Goal: Task Accomplishment & Management: Manage account settings

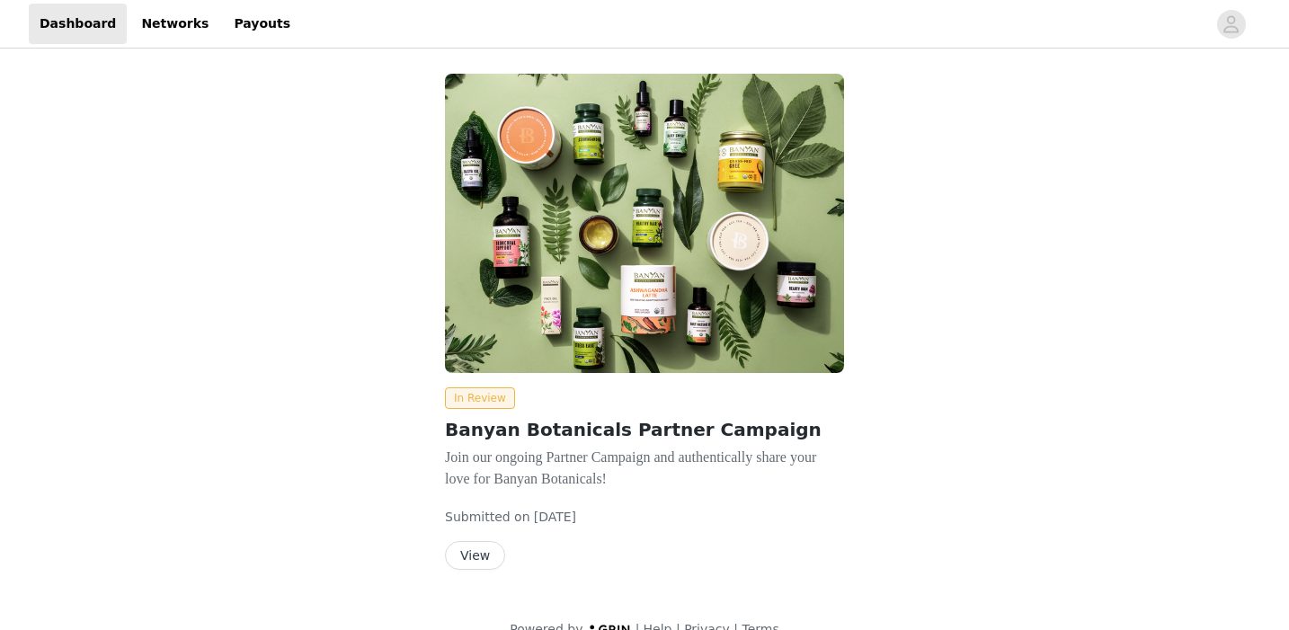
scroll to position [31, 0]
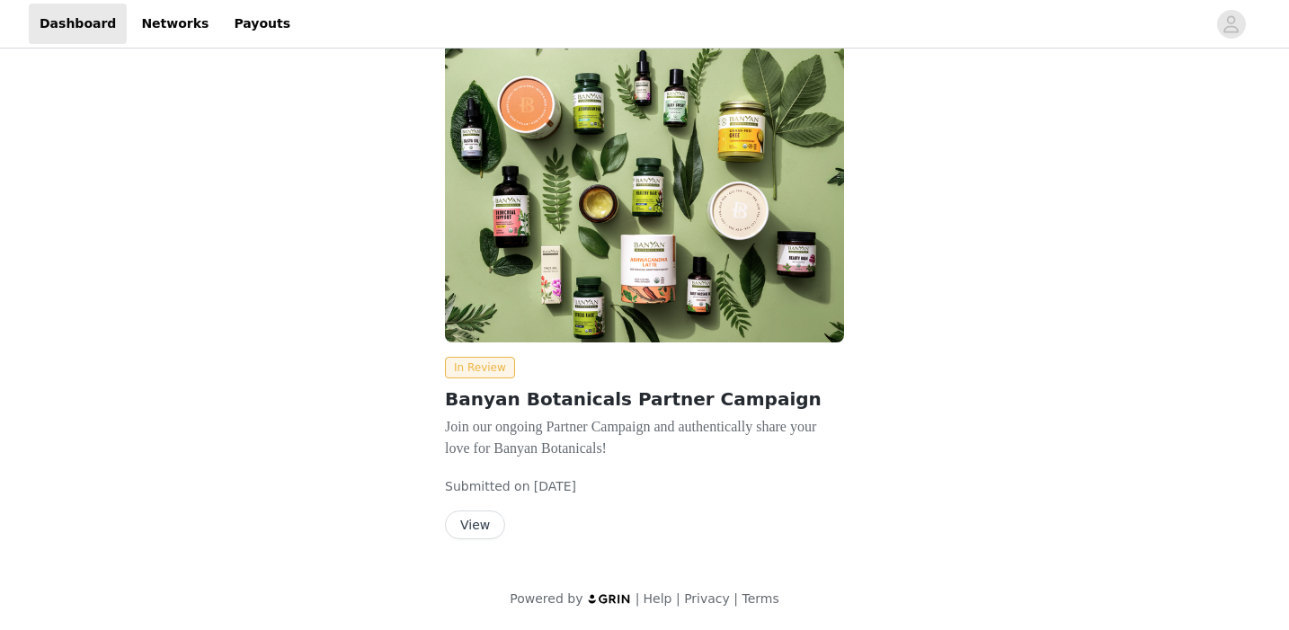
click at [470, 524] on button "View" at bounding box center [475, 525] width 60 height 29
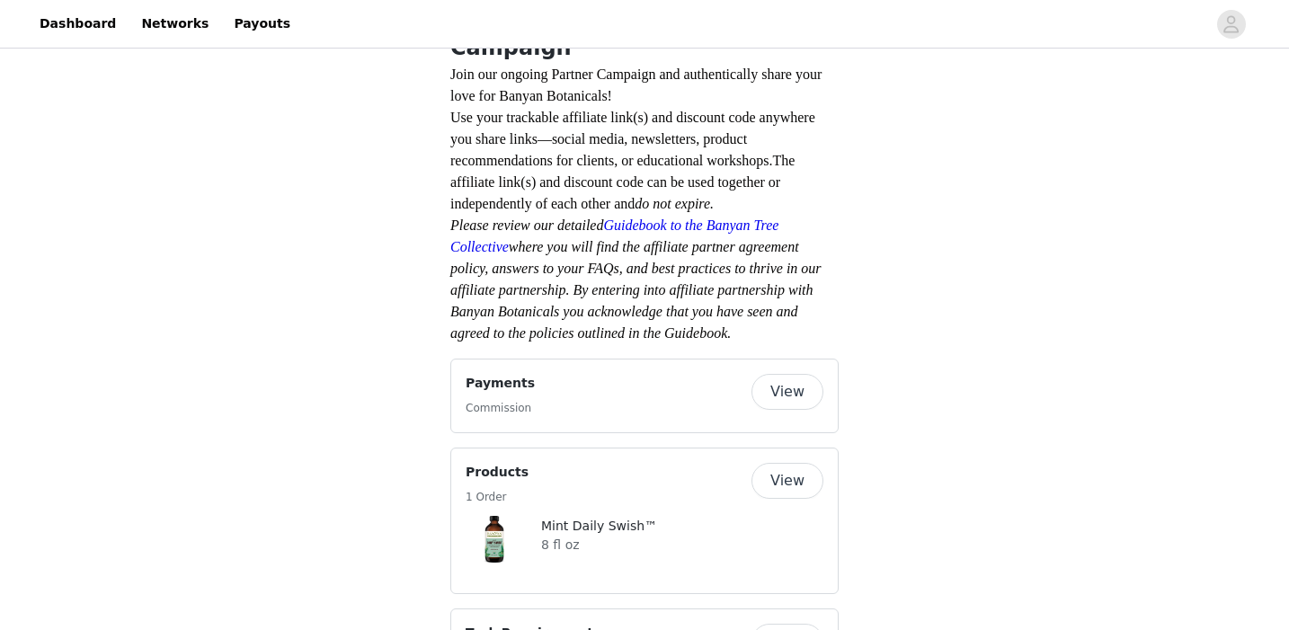
scroll to position [486, 0]
click at [796, 372] on button "View" at bounding box center [787, 390] width 72 height 36
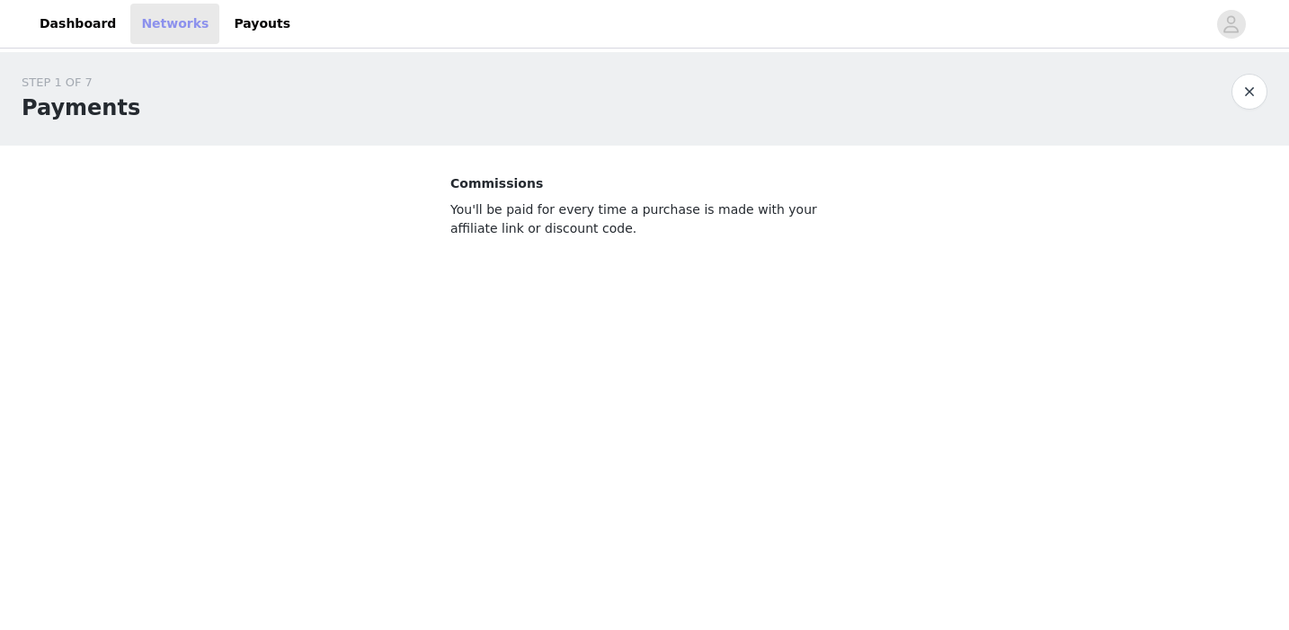
click at [173, 29] on link "Networks" at bounding box center [174, 24] width 89 height 40
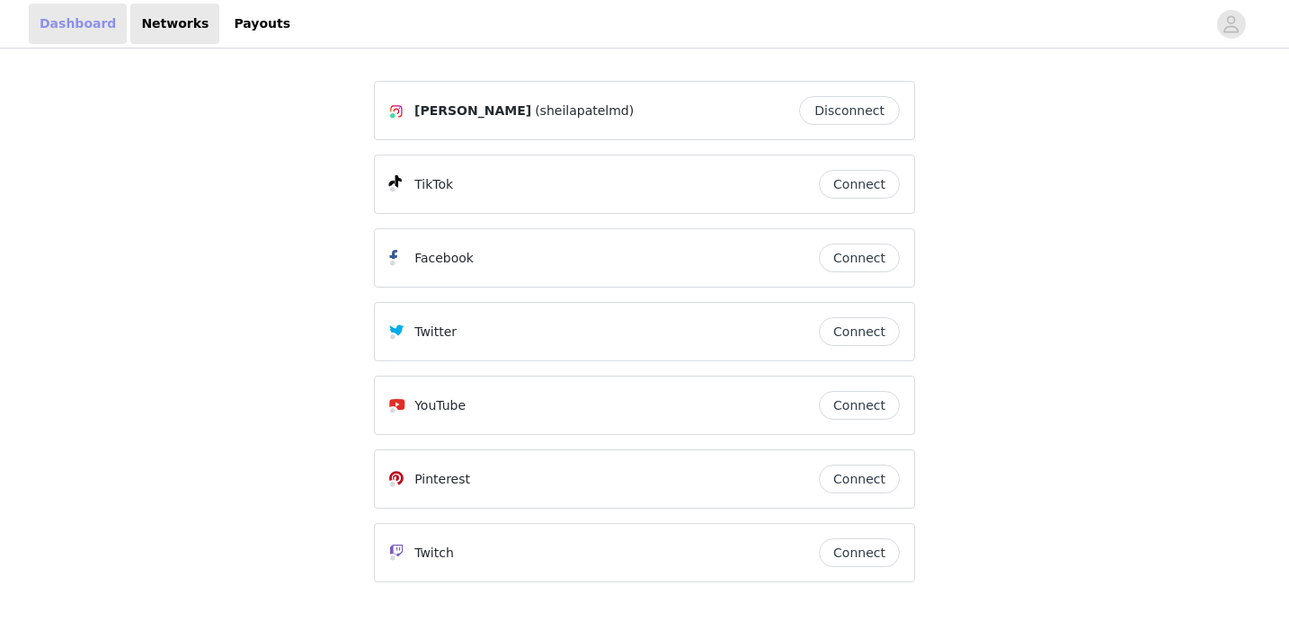
click at [58, 30] on link "Dashboard" at bounding box center [78, 24] width 98 height 40
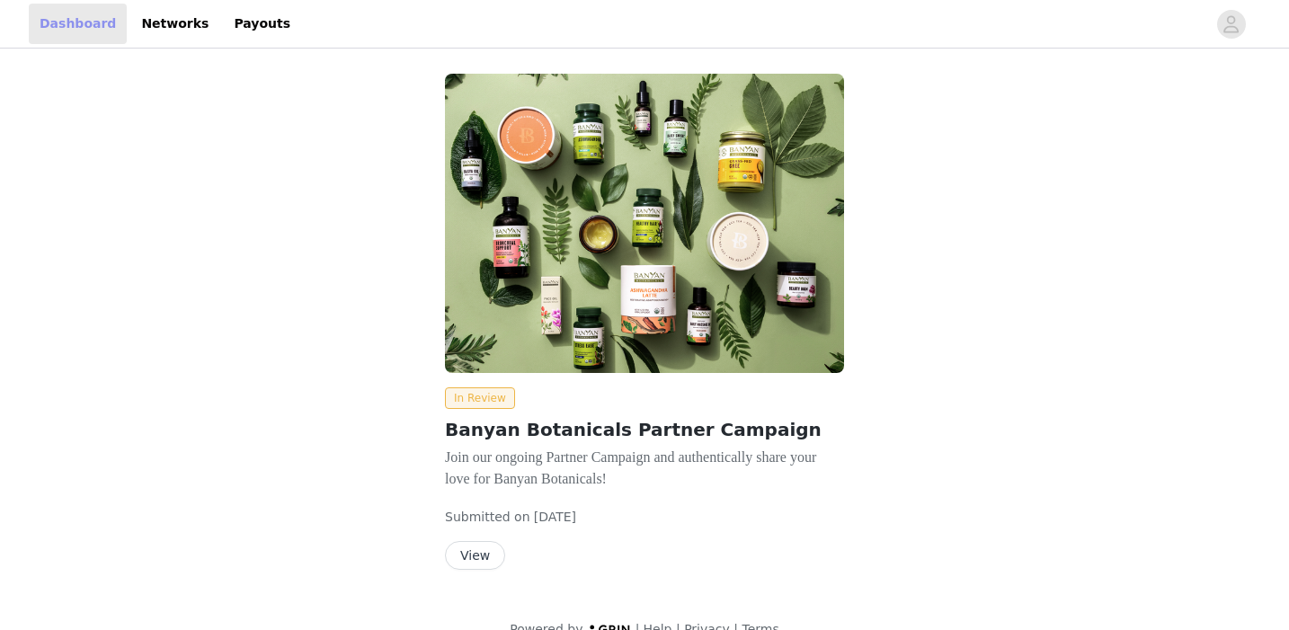
scroll to position [31, 0]
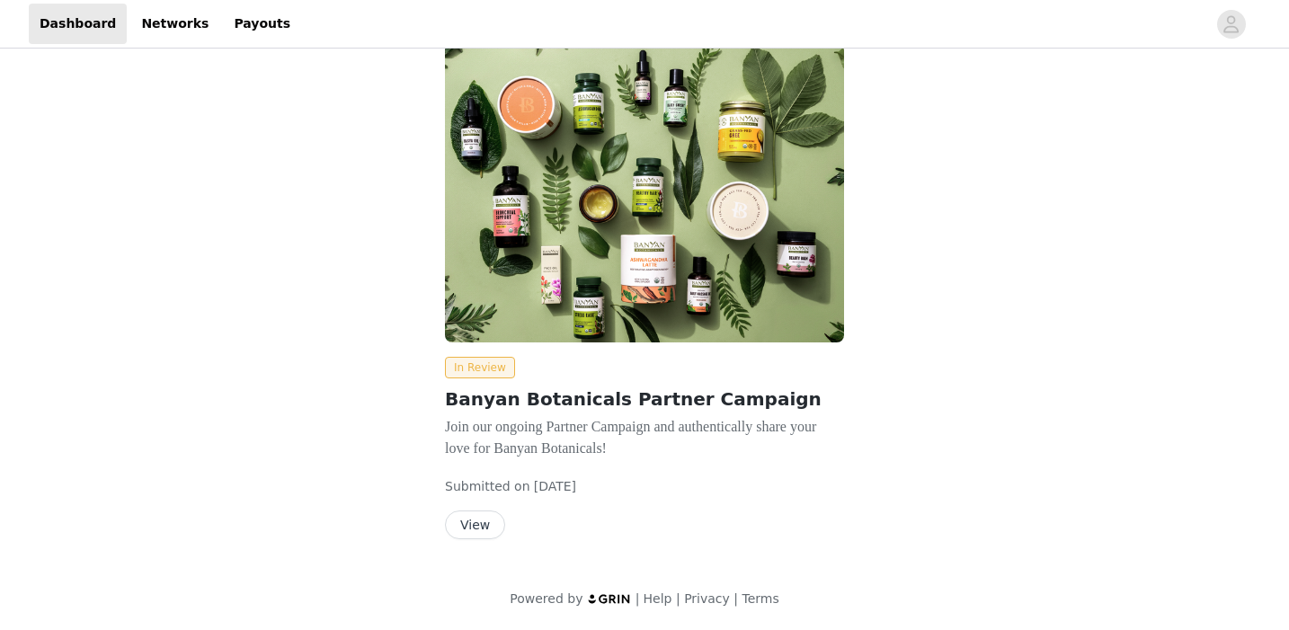
click at [477, 521] on button "View" at bounding box center [475, 525] width 60 height 29
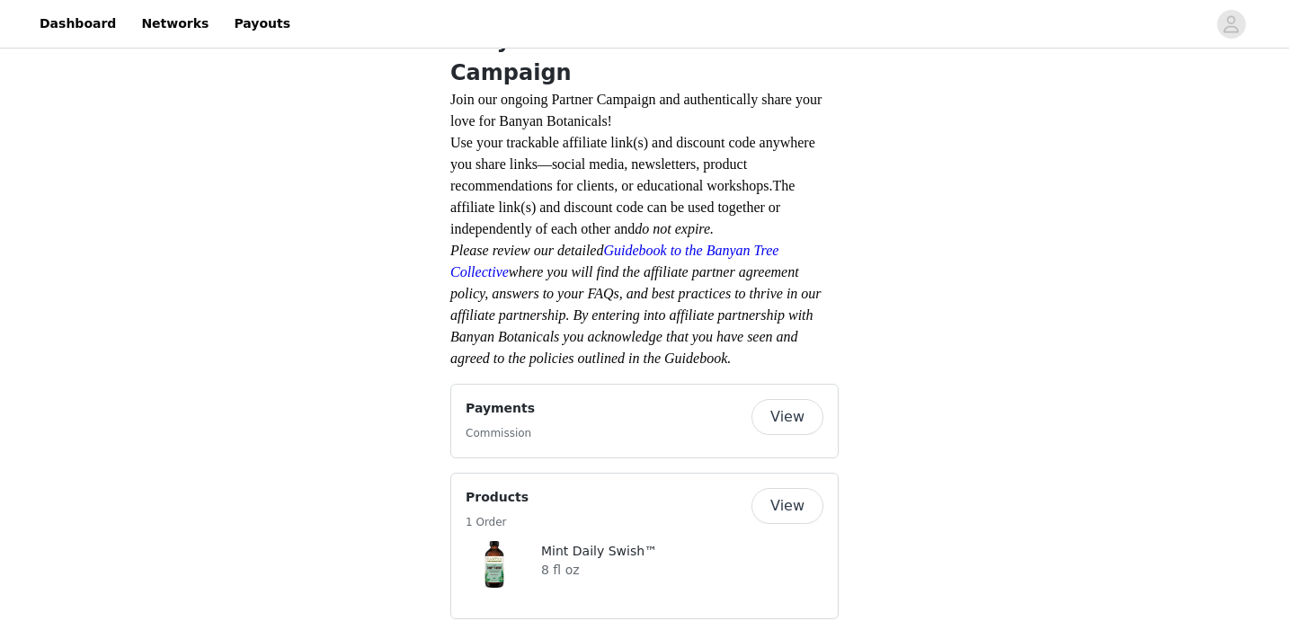
scroll to position [462, 0]
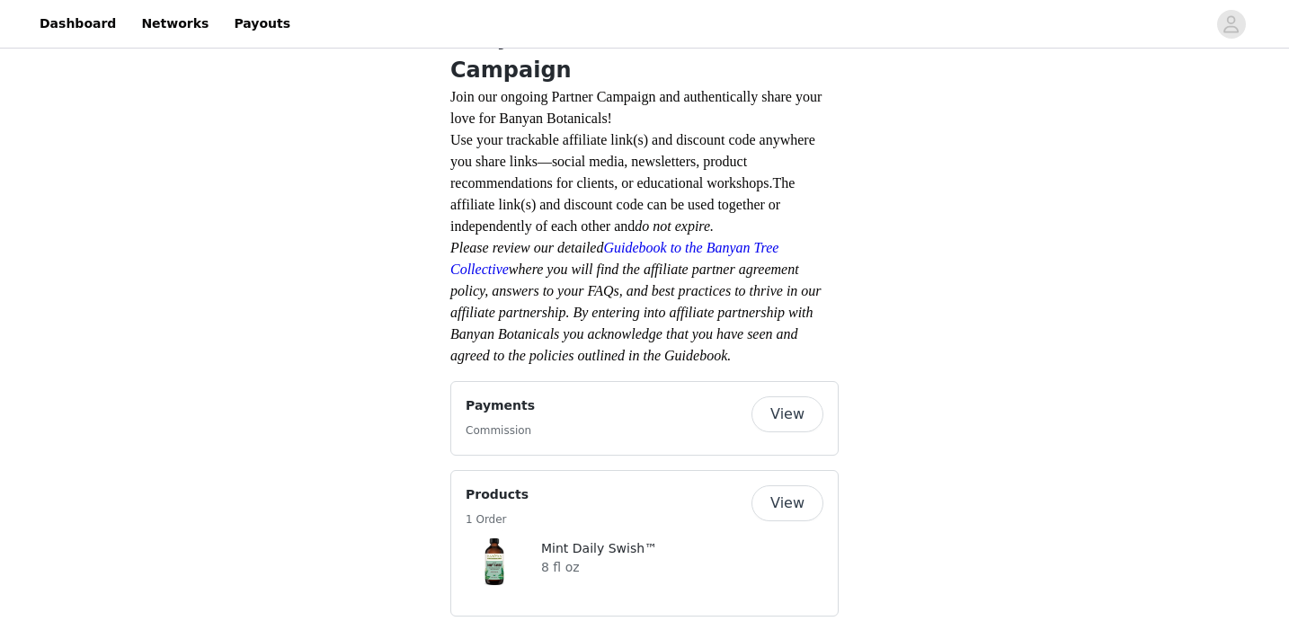
click at [507, 396] on h4 "Payments" at bounding box center [500, 405] width 69 height 19
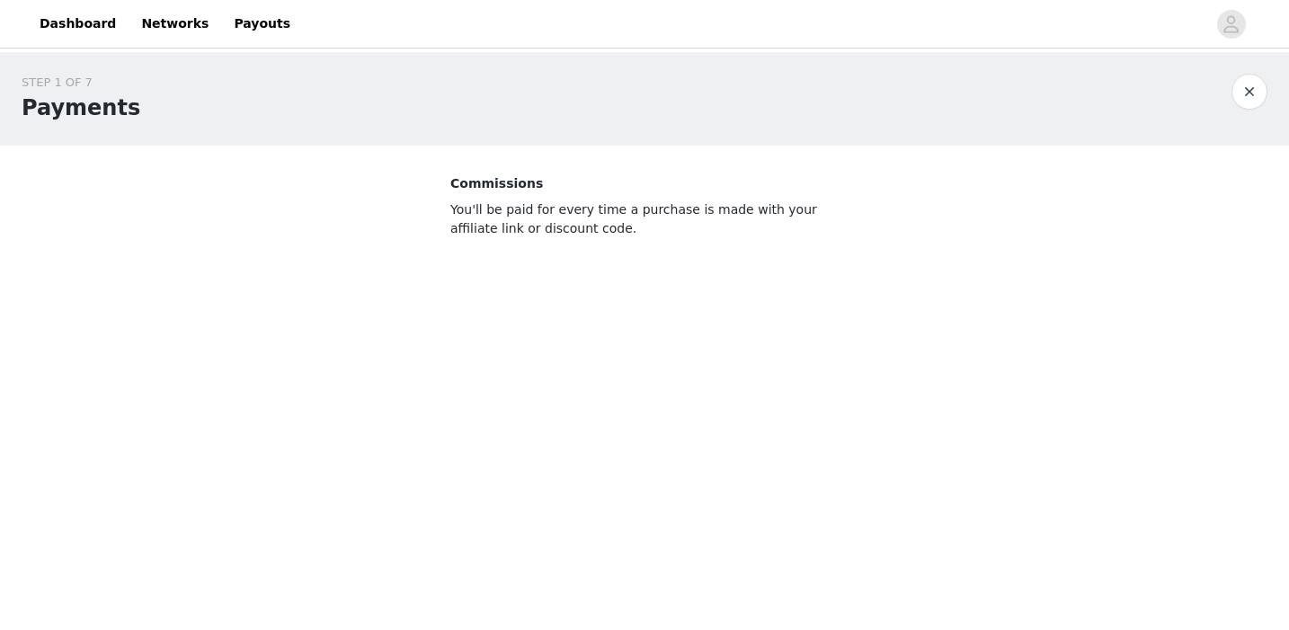
click at [1237, 99] on button "button" at bounding box center [1249, 92] width 36 height 36
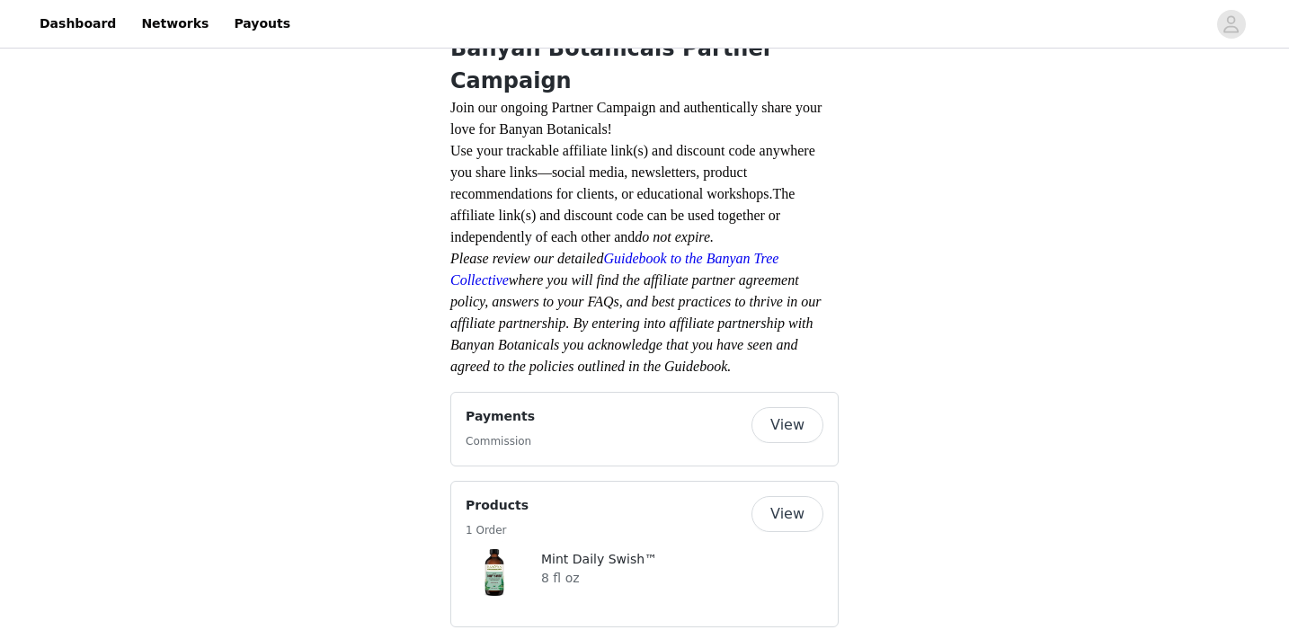
scroll to position [446, 0]
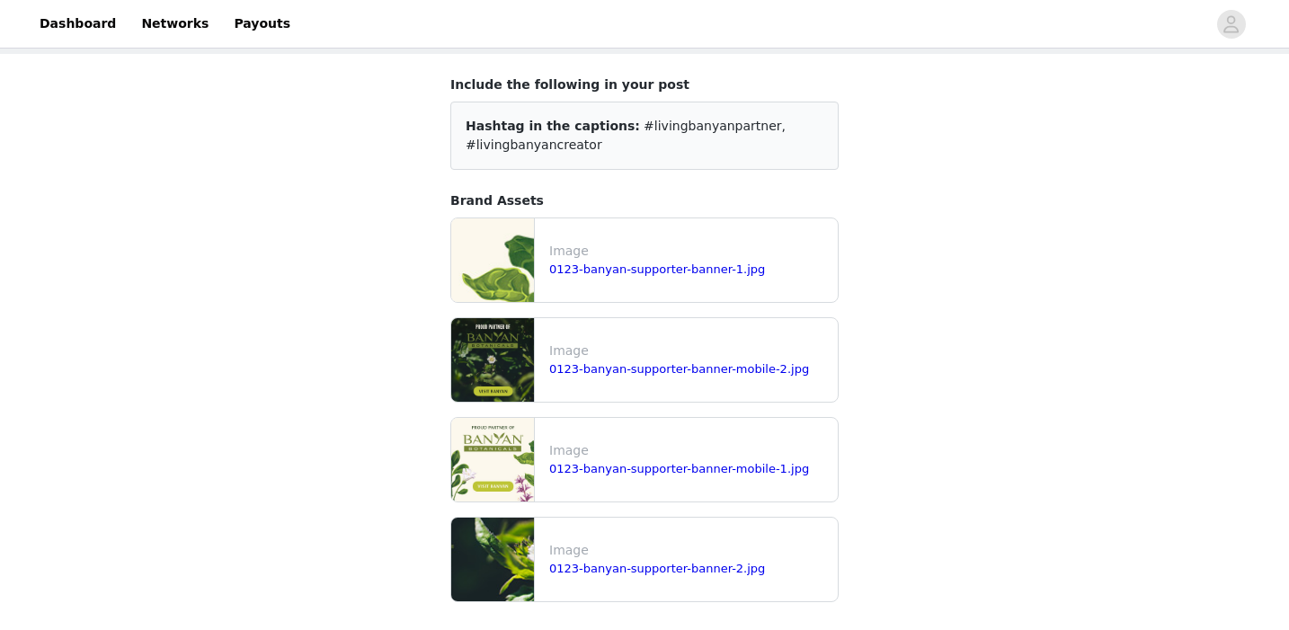
scroll to position [99, 0]
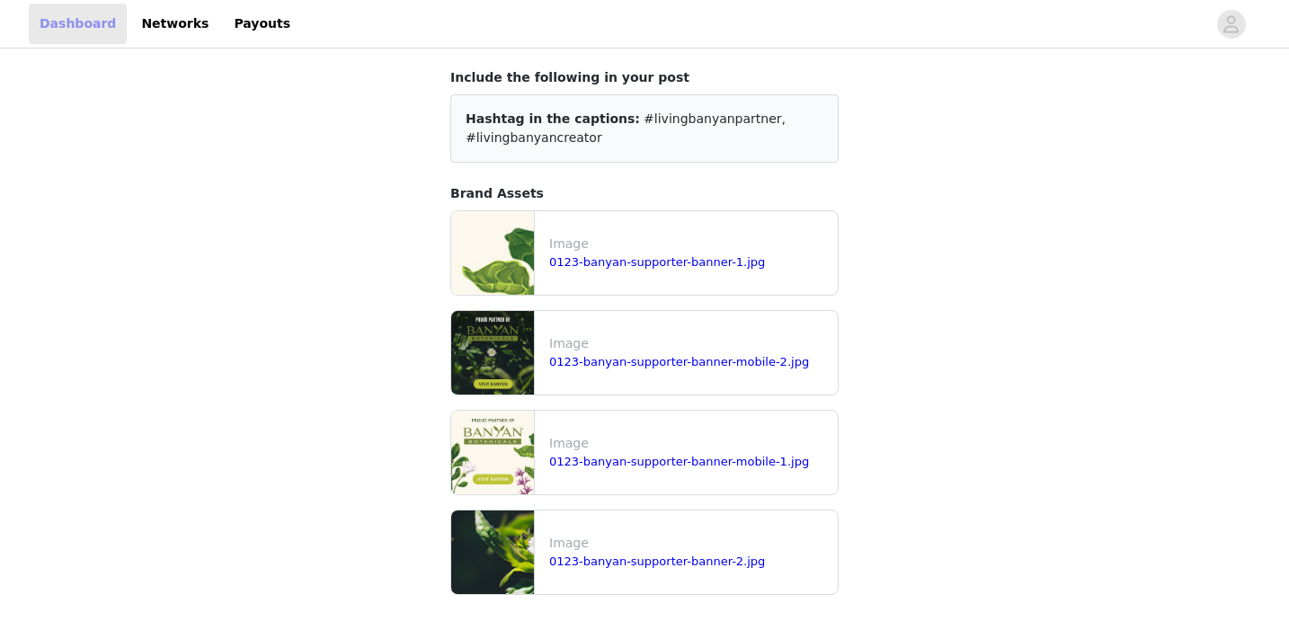
click at [82, 28] on link "Dashboard" at bounding box center [78, 24] width 98 height 40
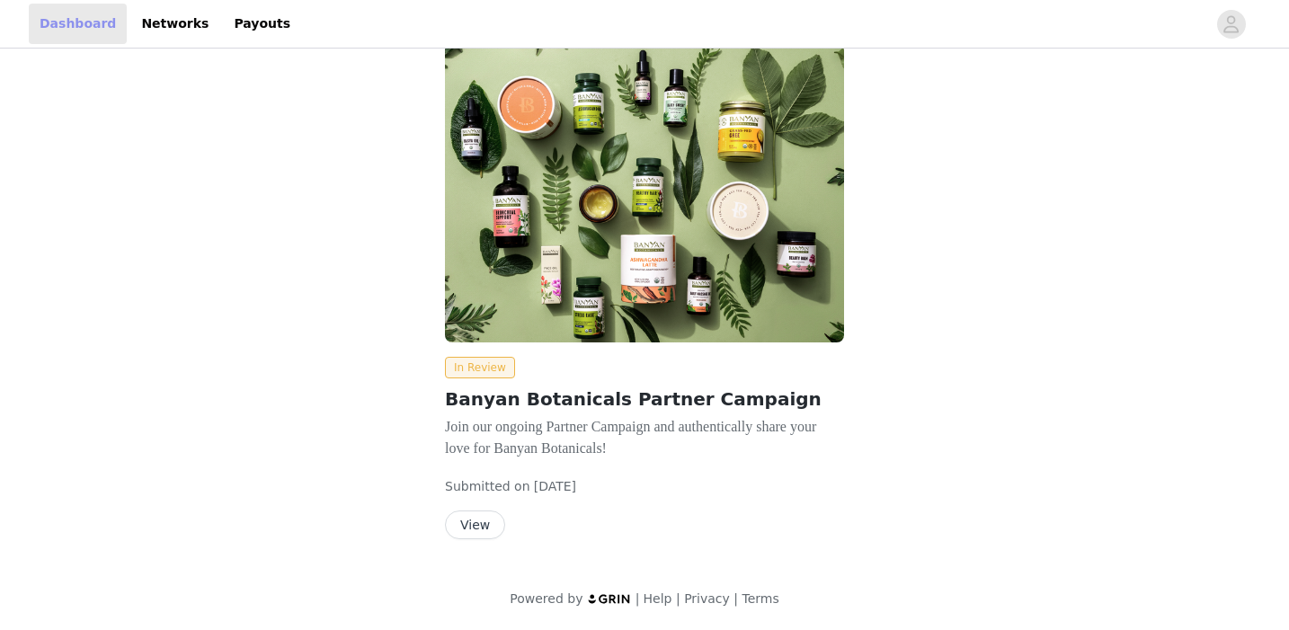
scroll to position [31, 0]
click at [477, 536] on button "View" at bounding box center [475, 525] width 60 height 29
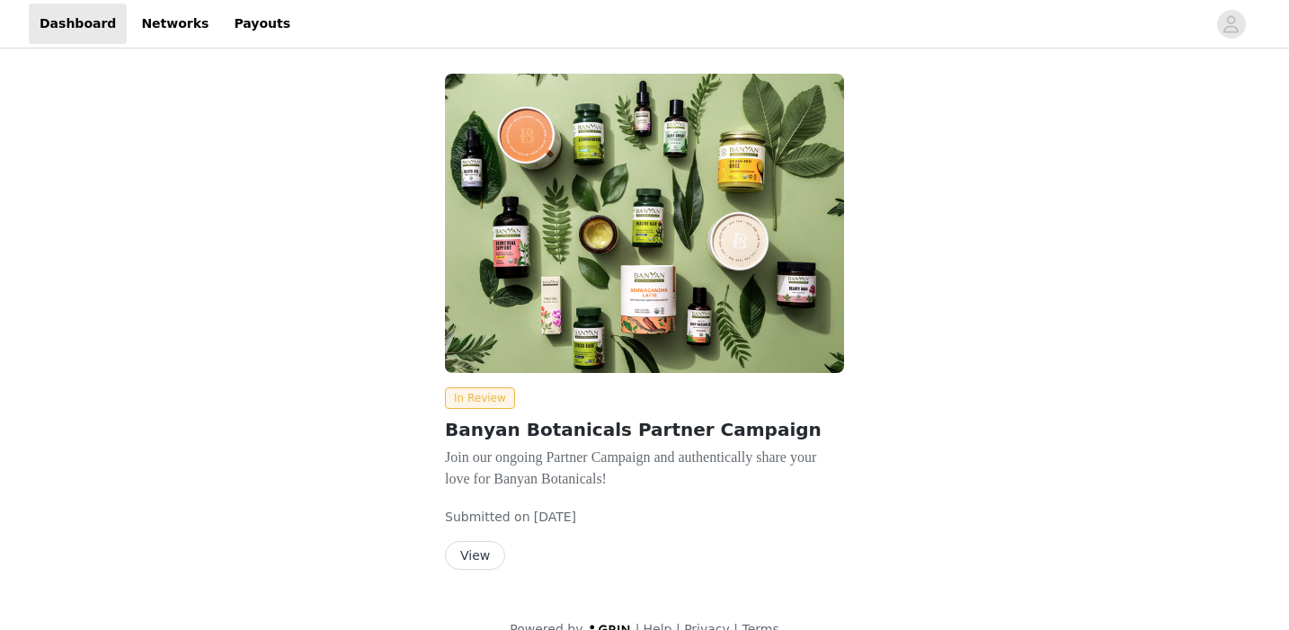
scroll to position [31, 0]
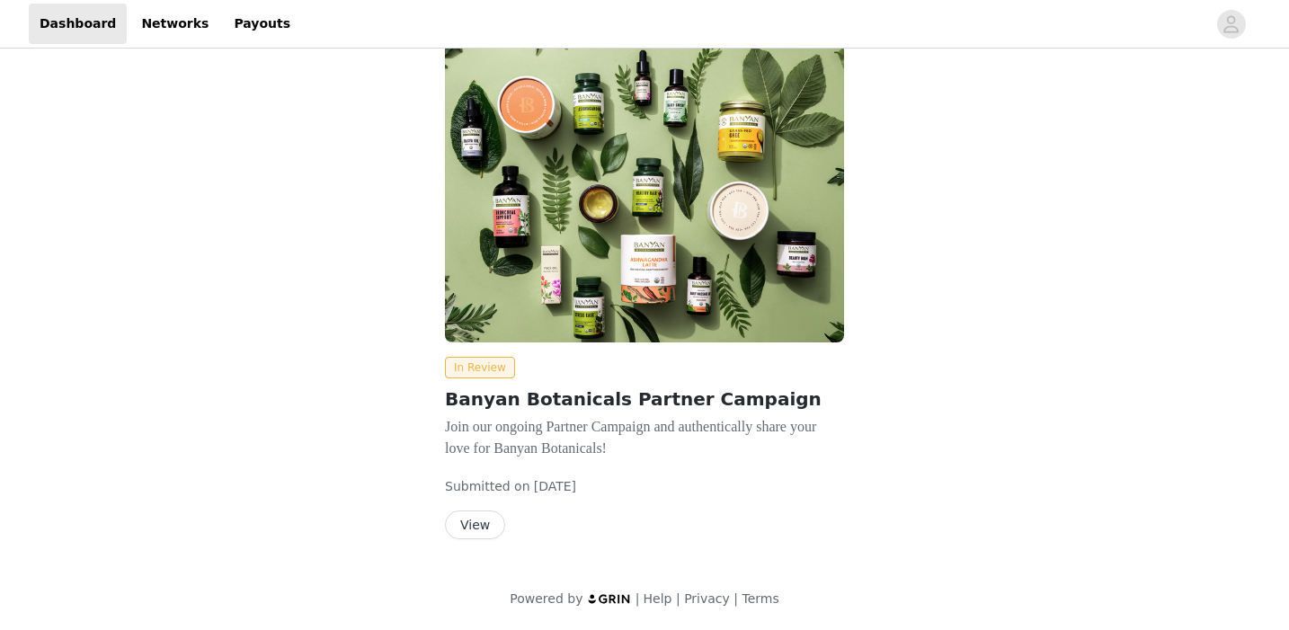
click at [476, 527] on button "View" at bounding box center [475, 525] width 60 height 29
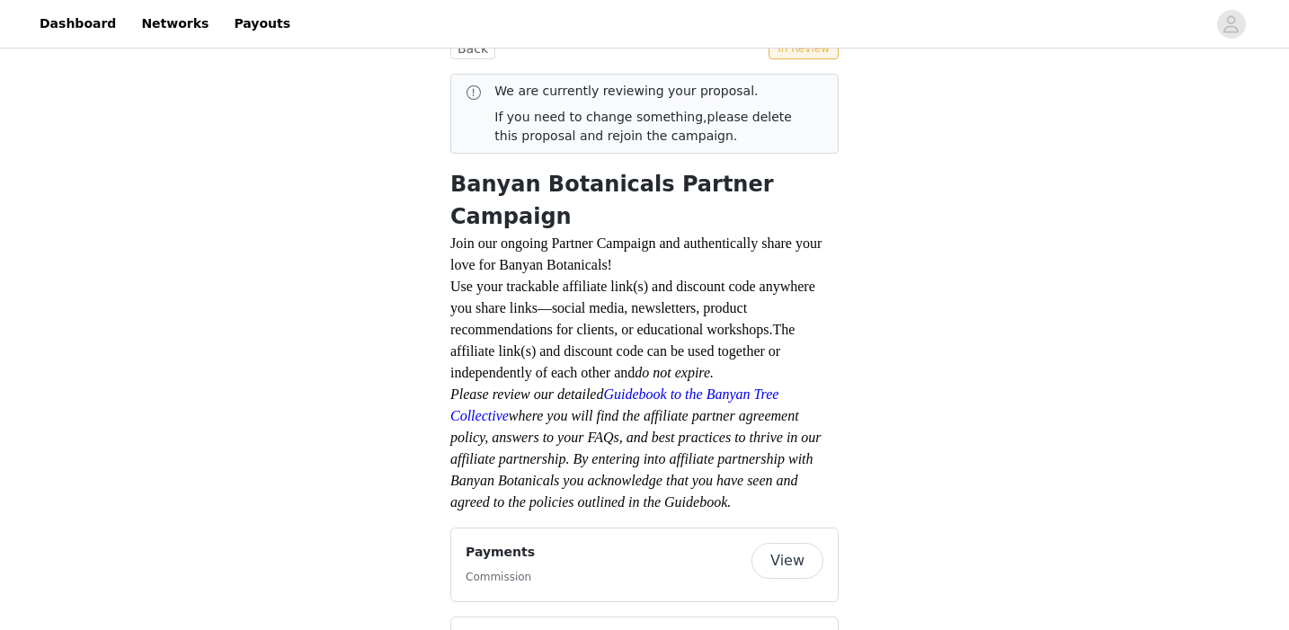
scroll to position [317, 0]
click at [800, 541] on button "View" at bounding box center [787, 559] width 72 height 36
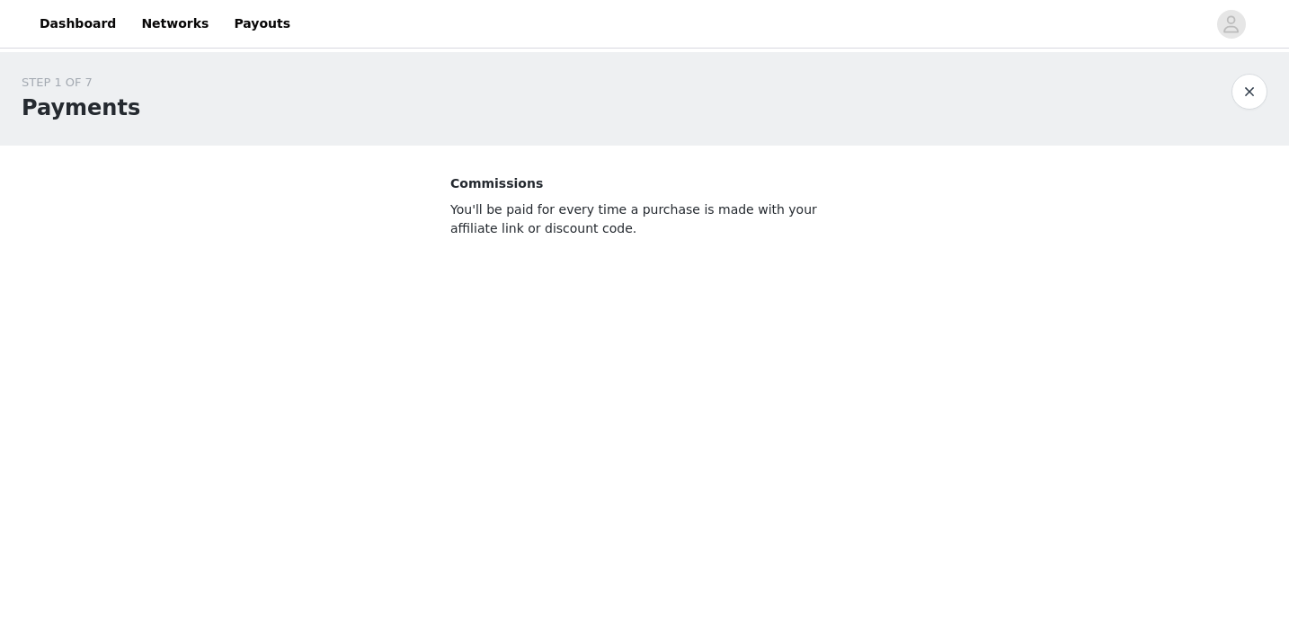
click at [1245, 98] on button "button" at bounding box center [1249, 92] width 36 height 36
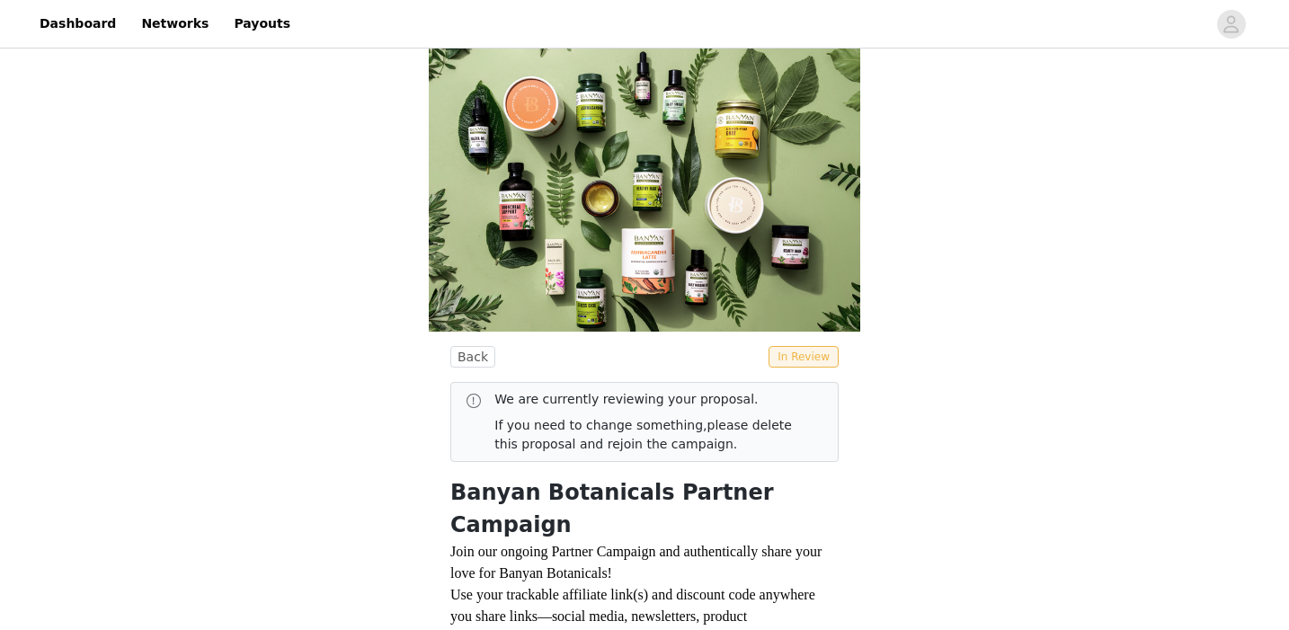
scroll to position [10, 0]
